Goal: Task Accomplishment & Management: Use online tool/utility

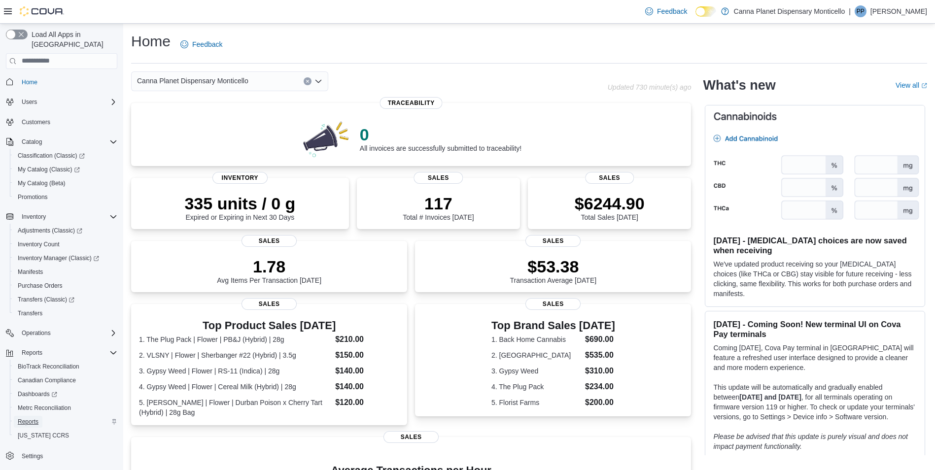
click at [34, 418] on span "Reports" at bounding box center [28, 422] width 21 height 8
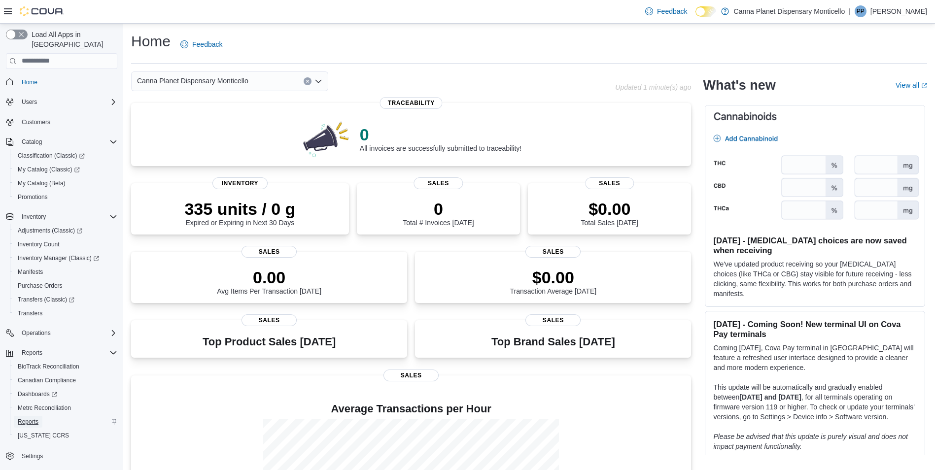
click at [20, 418] on span "Reports" at bounding box center [28, 422] width 21 height 8
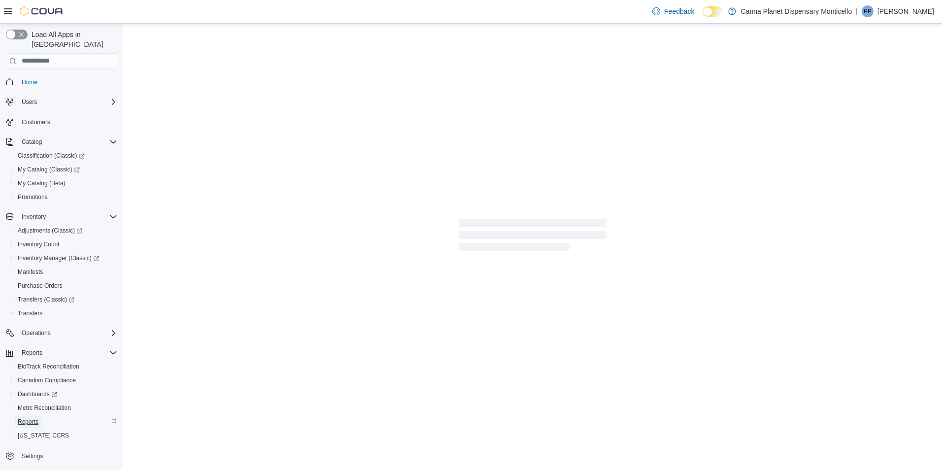
click at [18, 418] on span "Reports" at bounding box center [28, 422] width 21 height 8
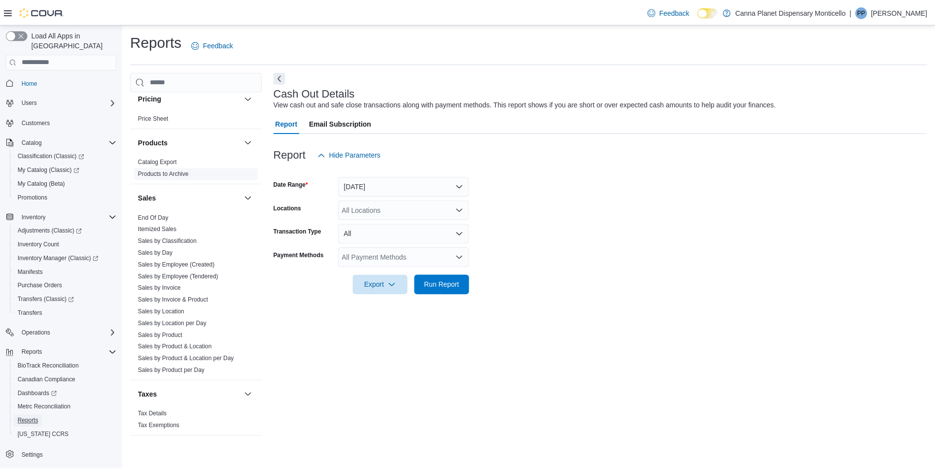
scroll to position [591, 0]
click at [160, 215] on link "End Of Day" at bounding box center [154, 216] width 31 height 7
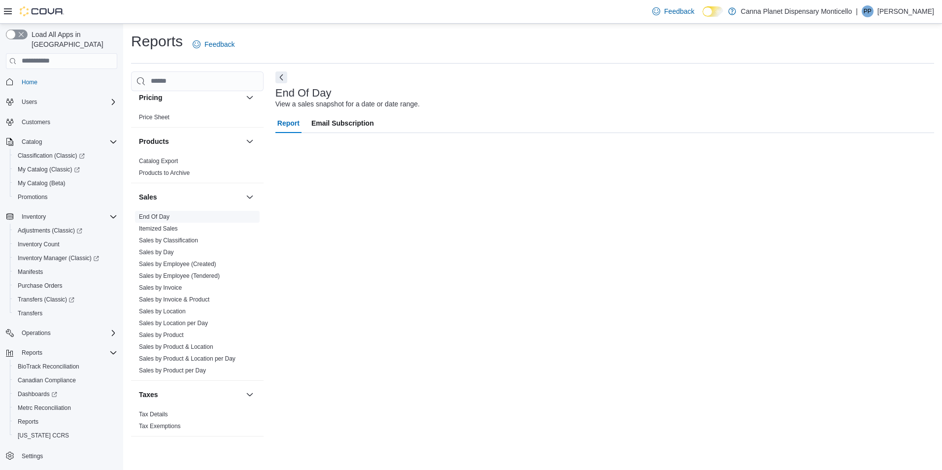
click at [160, 215] on link "End Of Day" at bounding box center [154, 216] width 31 height 7
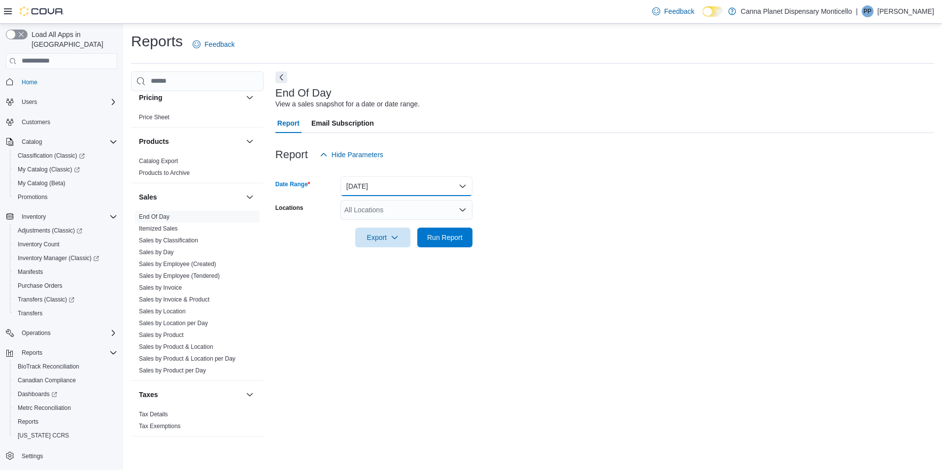
click at [464, 185] on button "Today" at bounding box center [407, 186] width 132 height 20
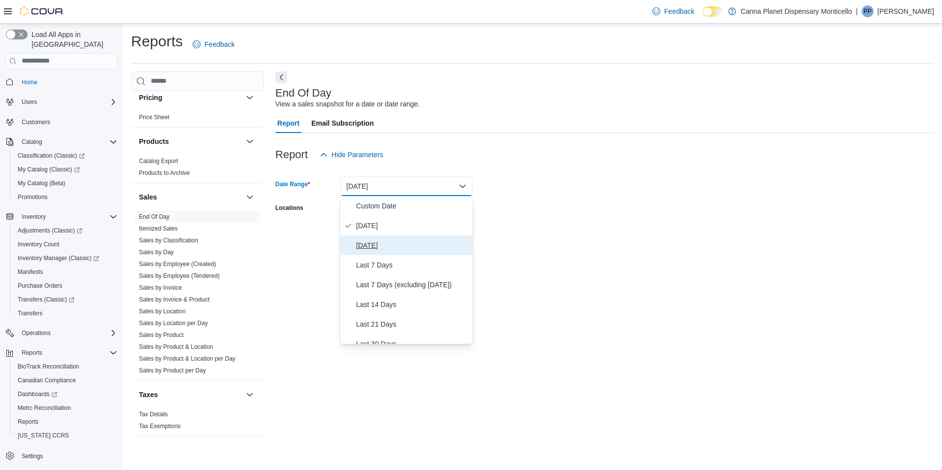
click at [372, 244] on span "Yesterday" at bounding box center [412, 246] width 112 height 12
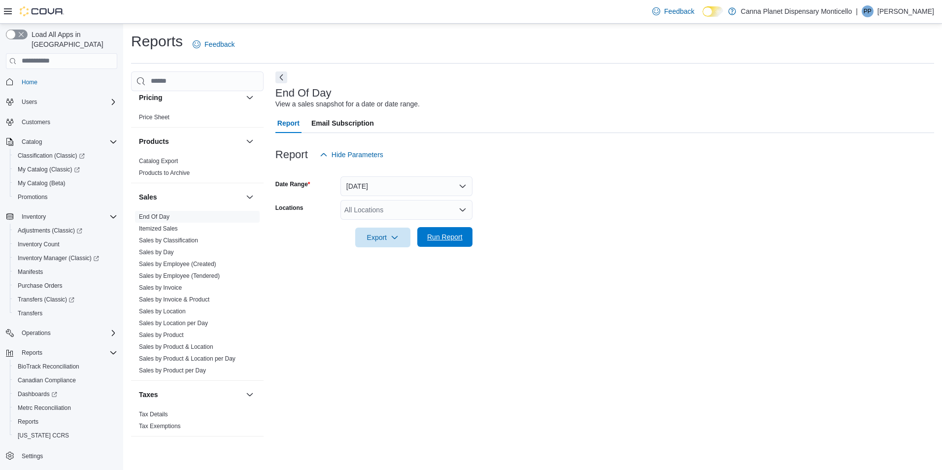
click at [444, 245] on span "Run Report" at bounding box center [444, 237] width 43 height 20
drag, startPoint x: 387, startPoint y: 239, endPoint x: 385, endPoint y: 248, distance: 9.0
click at [387, 241] on icon "button" at bounding box center [391, 238] width 8 height 8
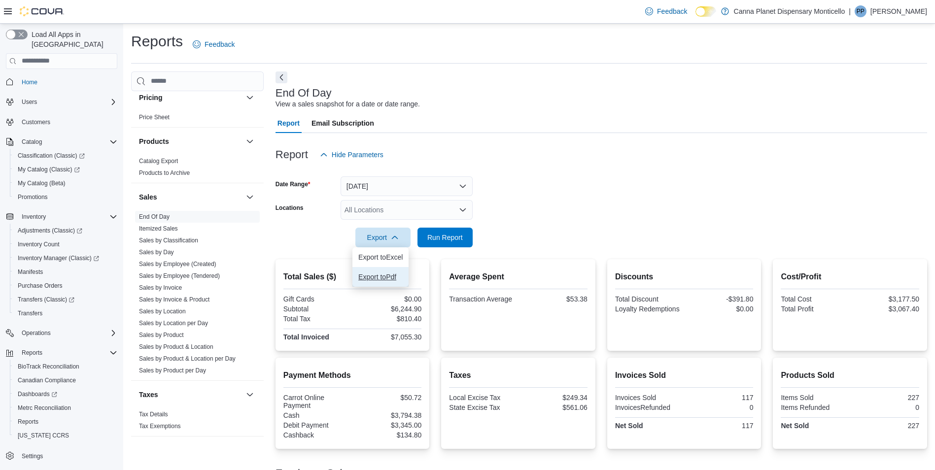
click at [382, 278] on span "Export to Pdf" at bounding box center [380, 277] width 44 height 8
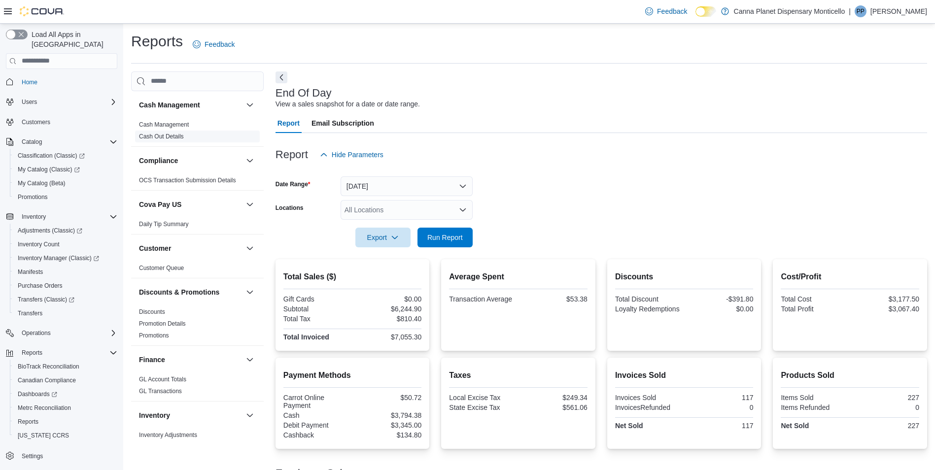
click at [168, 133] on span "Cash Out Details" at bounding box center [161, 137] width 45 height 8
click at [168, 133] on link "Cash Out Details" at bounding box center [161, 136] width 45 height 7
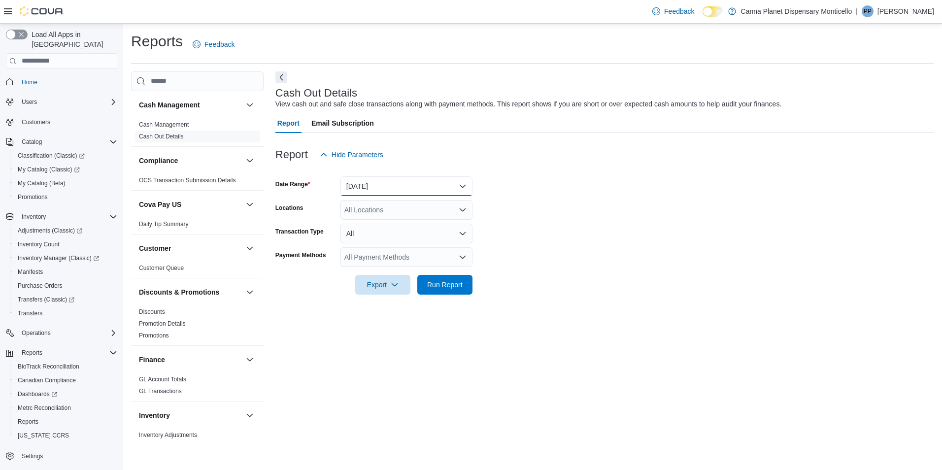
click at [459, 189] on button "Today" at bounding box center [407, 186] width 132 height 20
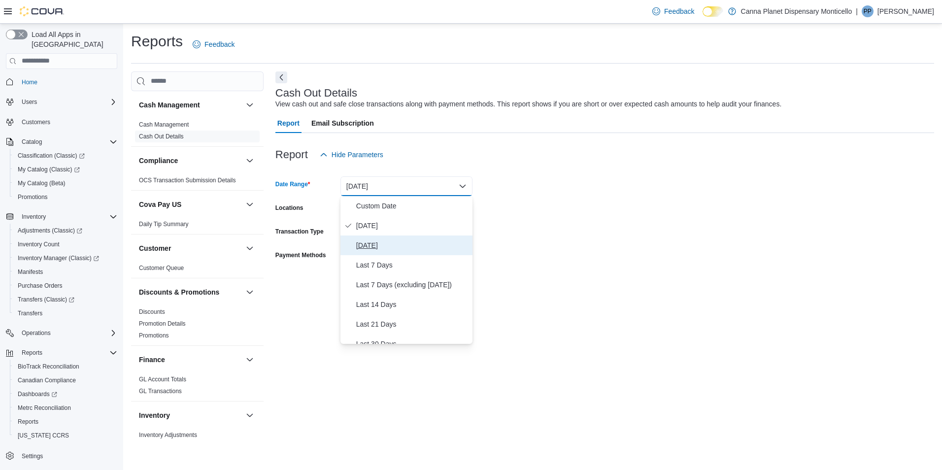
click at [404, 245] on span "Yesterday" at bounding box center [412, 246] width 112 height 12
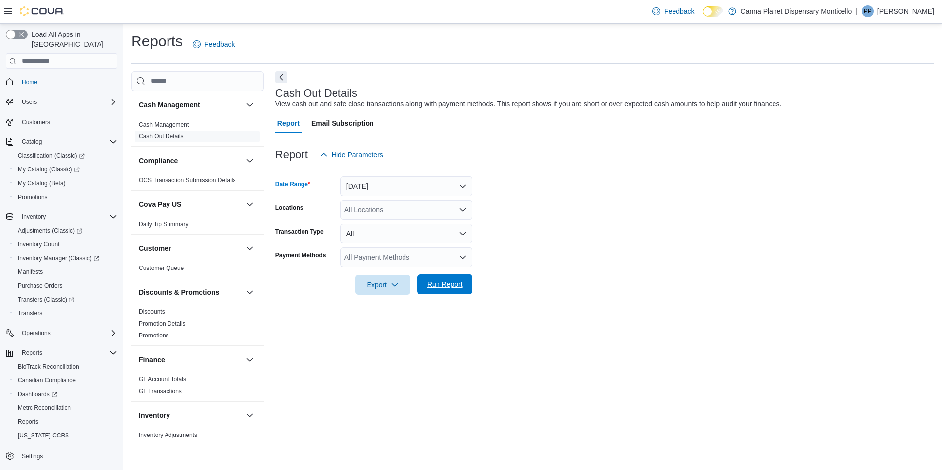
click at [444, 289] on span "Run Report" at bounding box center [444, 284] width 35 height 10
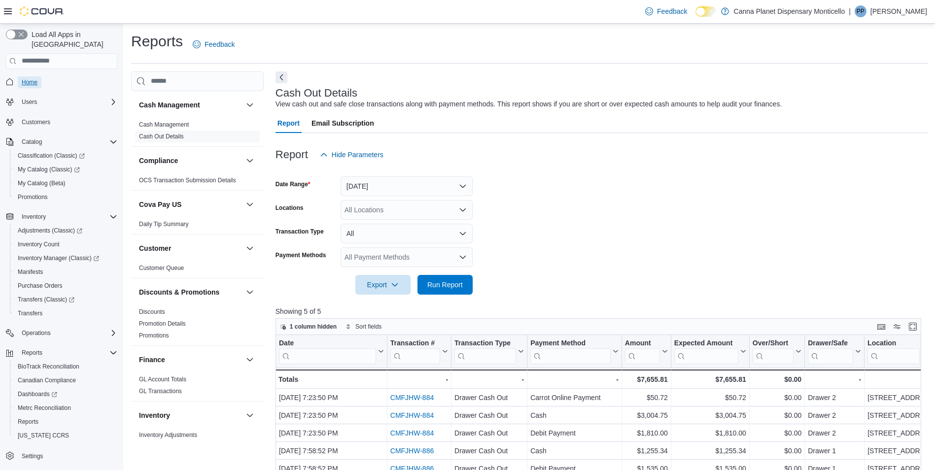
click at [29, 78] on span "Home" at bounding box center [30, 82] width 16 height 8
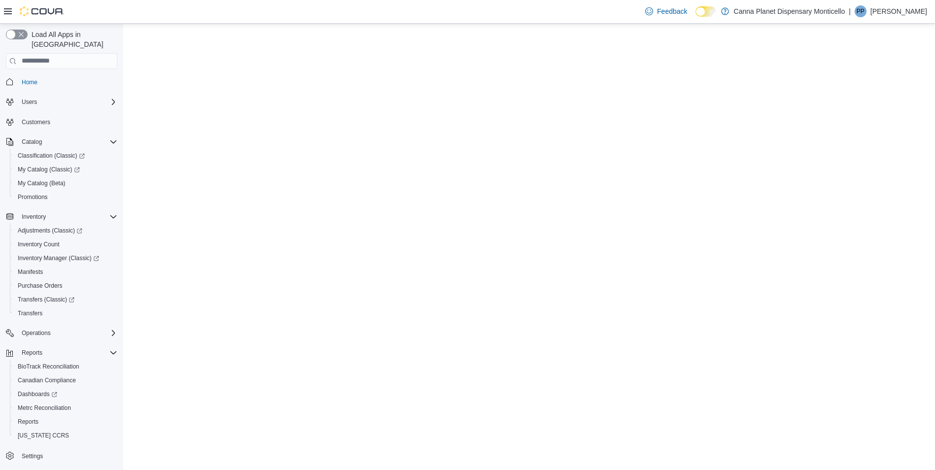
click at [29, 78] on span "Home" at bounding box center [30, 82] width 16 height 8
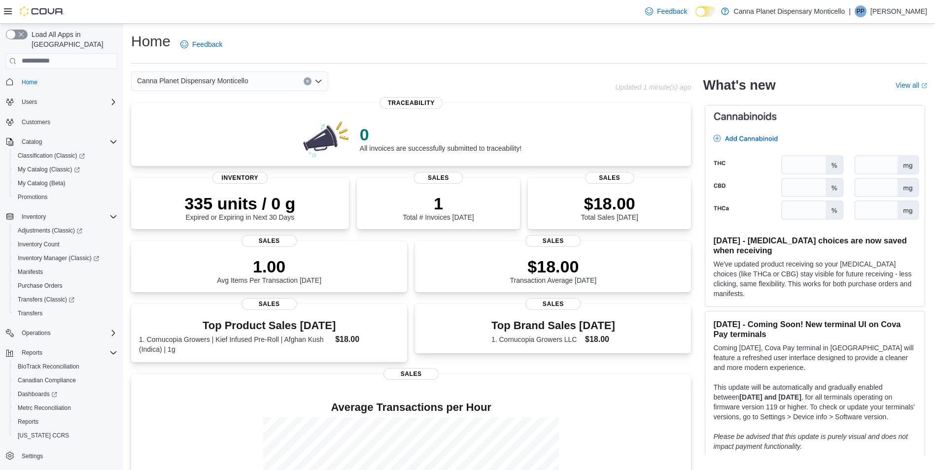
click at [262, 44] on div "Home Feedback" at bounding box center [529, 45] width 796 height 26
